Goal: Information Seeking & Learning: Learn about a topic

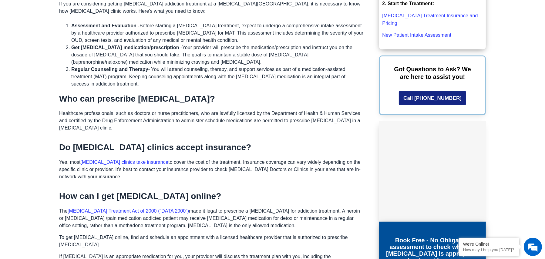
scroll to position [424, 0]
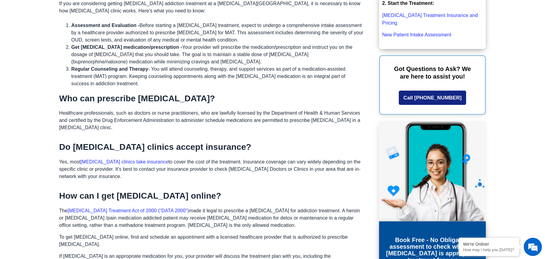
click at [115, 159] on link "Suboxone clinics take insurance" at bounding box center [125, 161] width 88 height 5
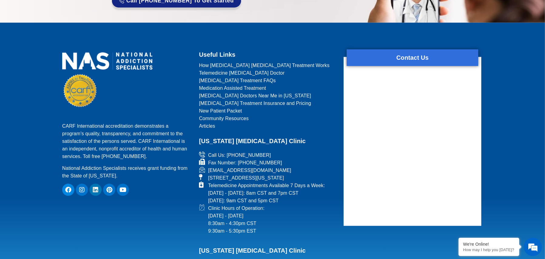
scroll to position [1061, 0]
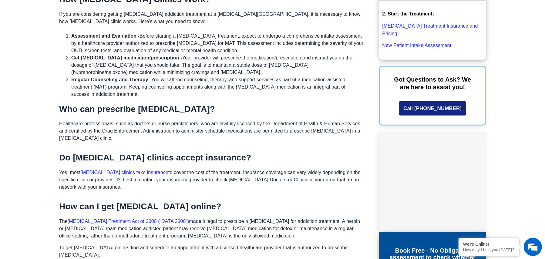
scroll to position [515, 0]
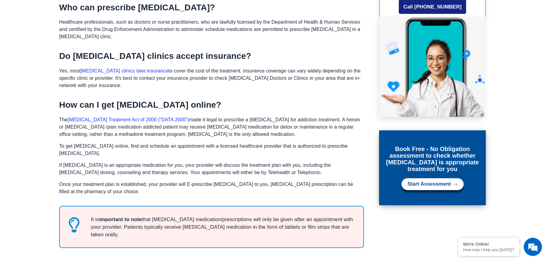
click at [118, 68] on link "[MEDICAL_DATA] clinics take insurance" at bounding box center [125, 70] width 88 height 5
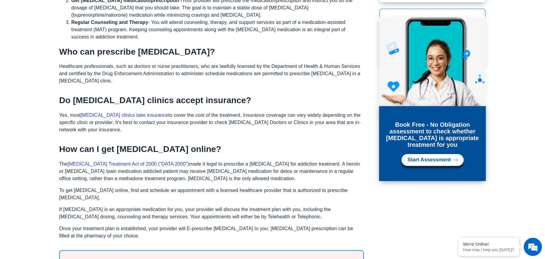
scroll to position [455, 0]
